Goal: Information Seeking & Learning: Stay updated

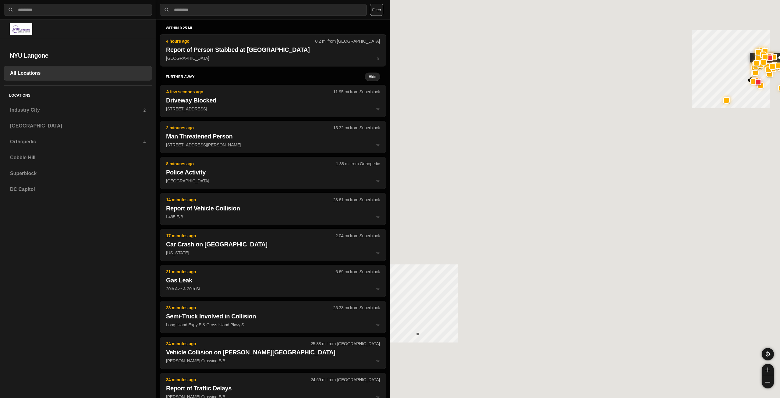
select select "*"
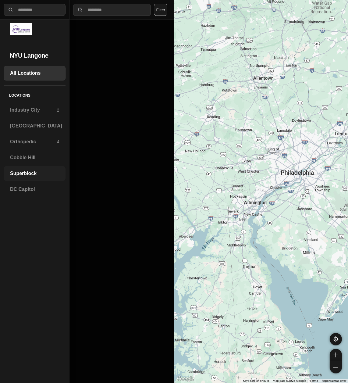
click at [26, 175] on h3 "Superblock" at bounding box center [34, 173] width 49 height 7
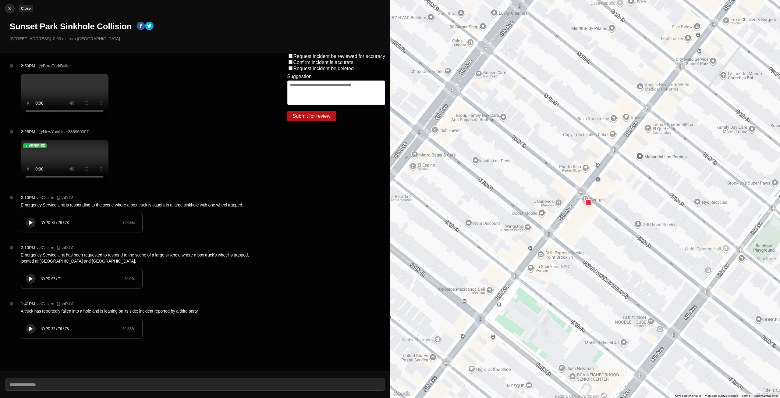
click at [13, 9] on div at bounding box center [9, 8] width 9 height 6
select select "*"
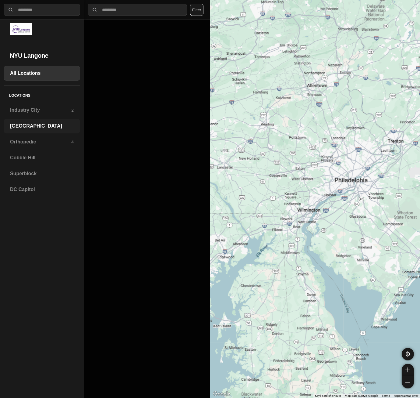
click at [27, 130] on div "[GEOGRAPHIC_DATA]" at bounding box center [42, 126] width 77 height 15
